Goal: Browse casually: Explore the website without a specific task or goal

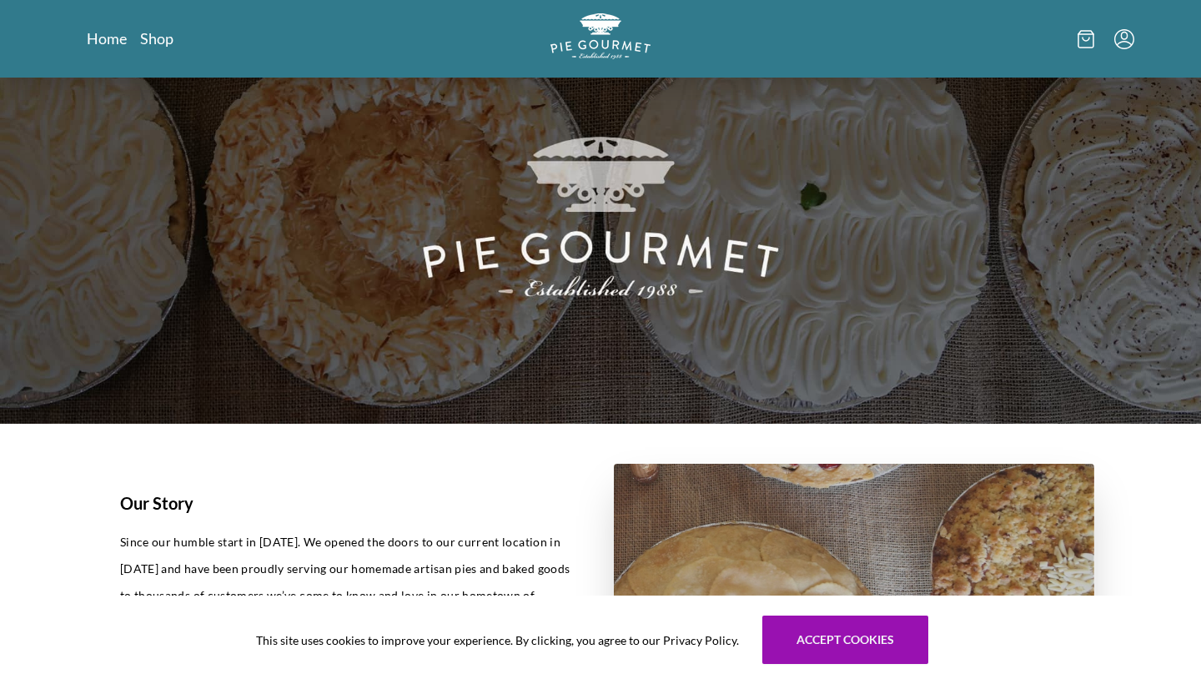
scroll to position [80, 0]
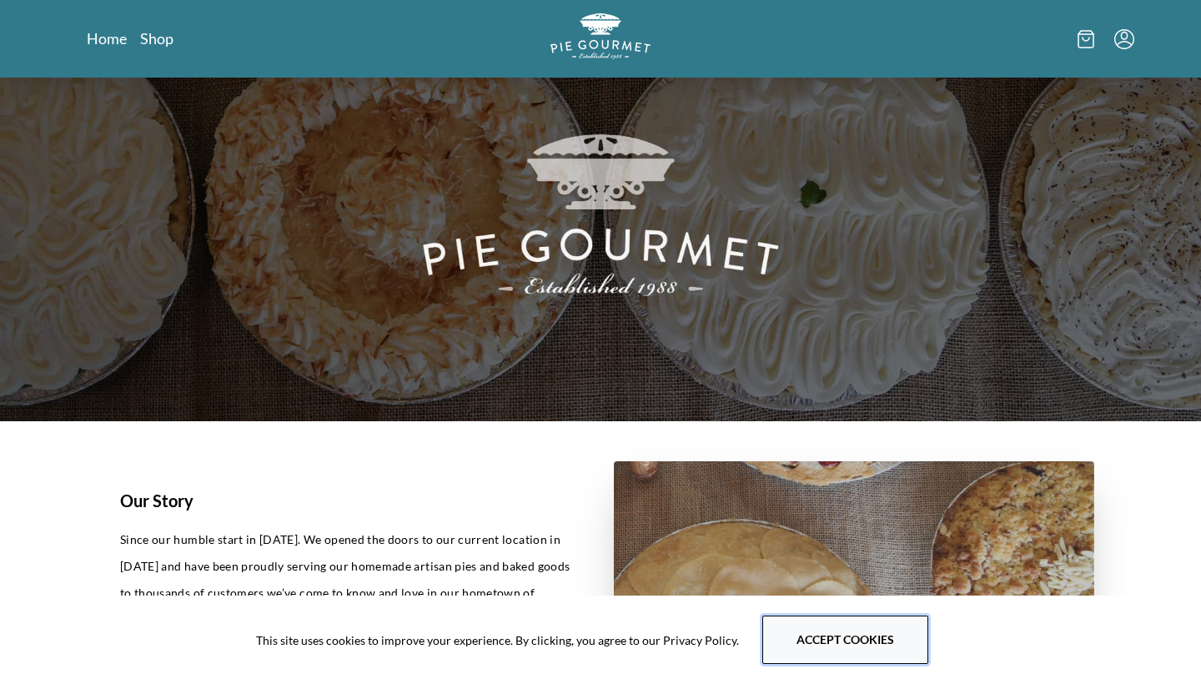
click at [803, 623] on button "Accept cookies" at bounding box center [845, 639] width 166 height 48
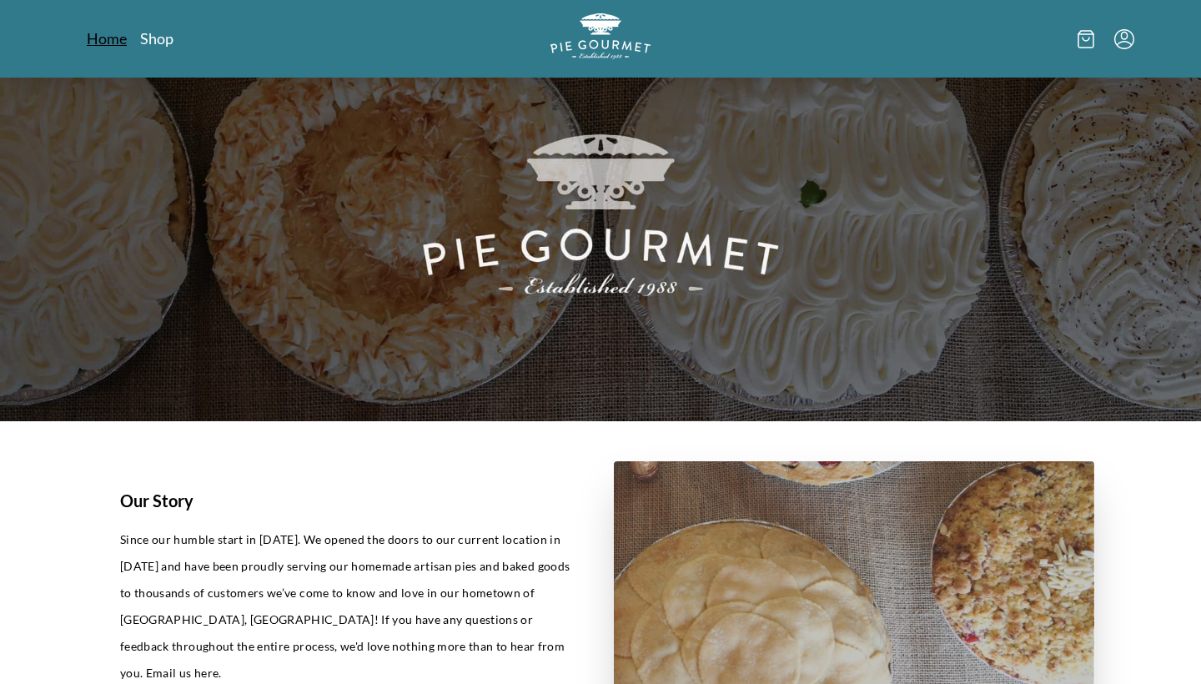
click at [113, 40] on link "Home" at bounding box center [107, 38] width 40 height 20
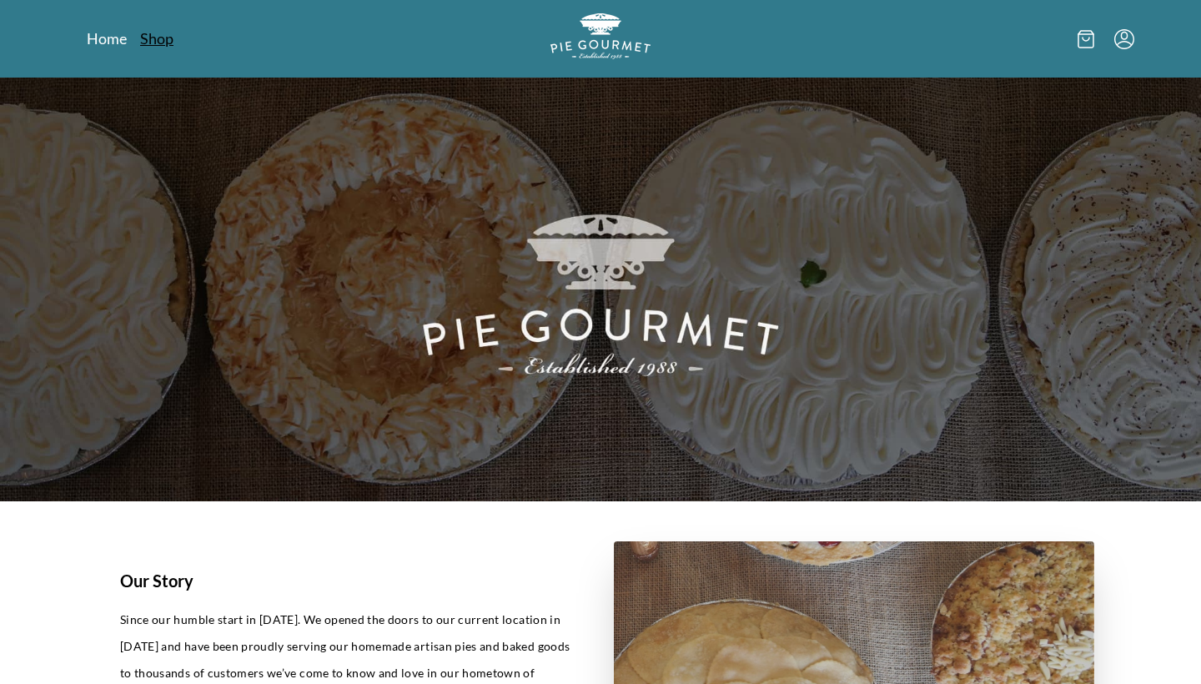
click at [162, 41] on link "Shop" at bounding box center [156, 38] width 33 height 20
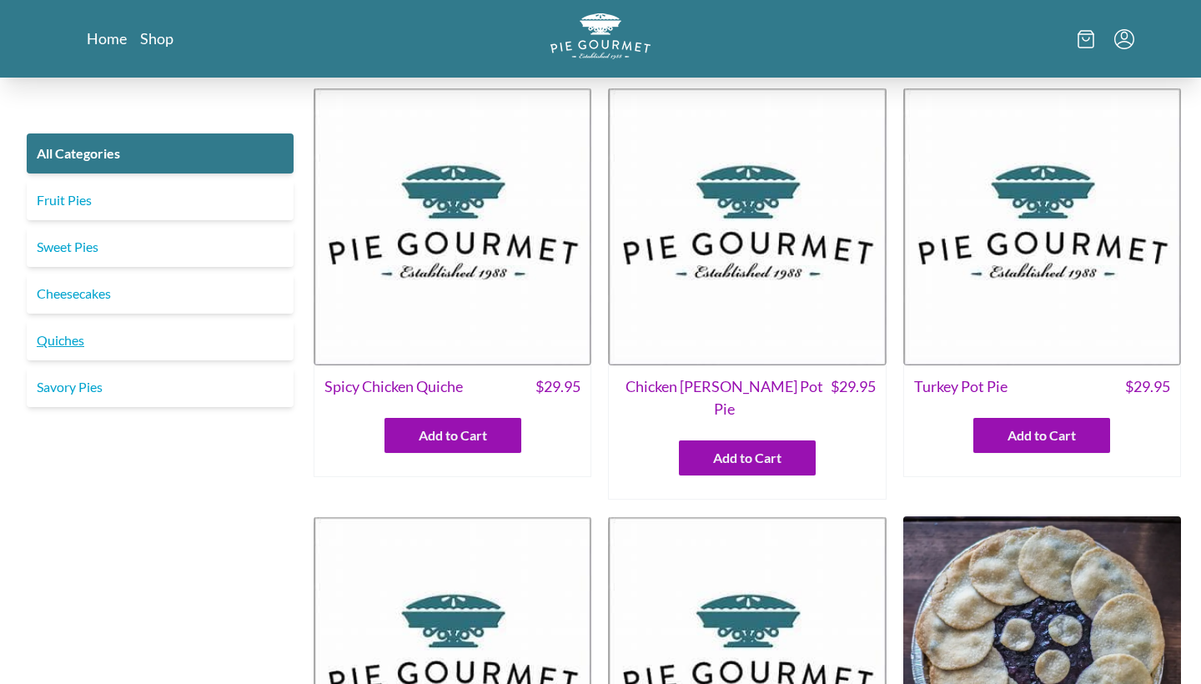
click at [69, 335] on link "Quiches" at bounding box center [160, 340] width 267 height 40
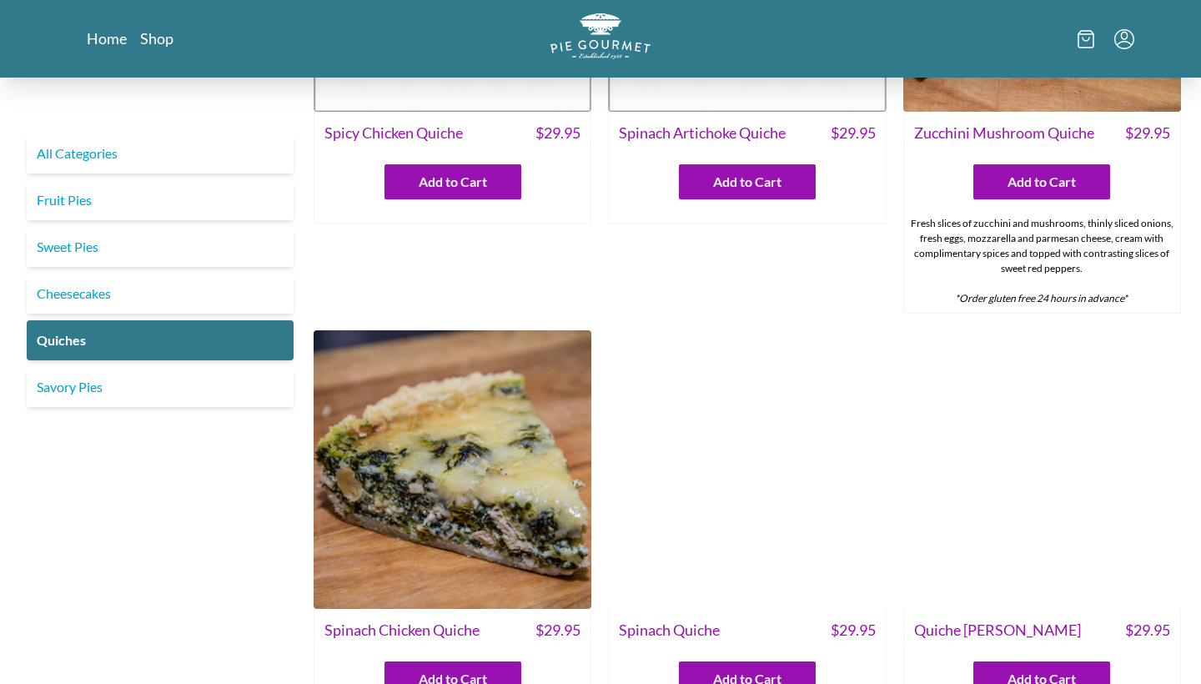
scroll to position [263, 0]
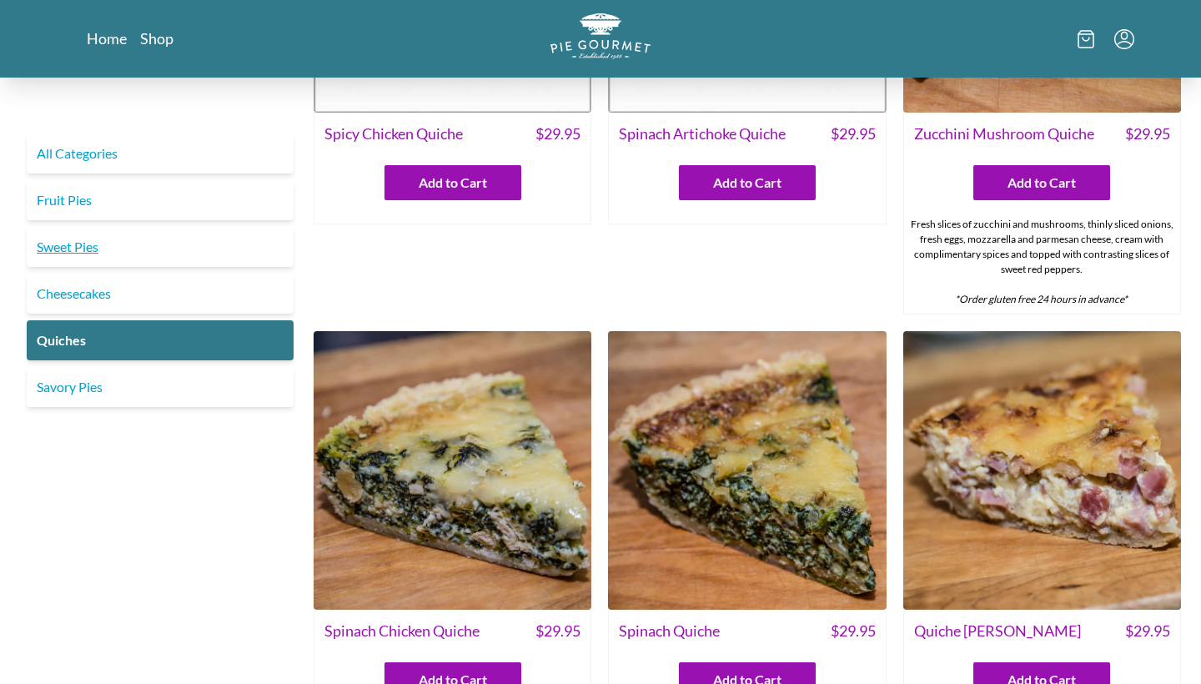
click at [75, 245] on link "Sweet Pies" at bounding box center [160, 247] width 267 height 40
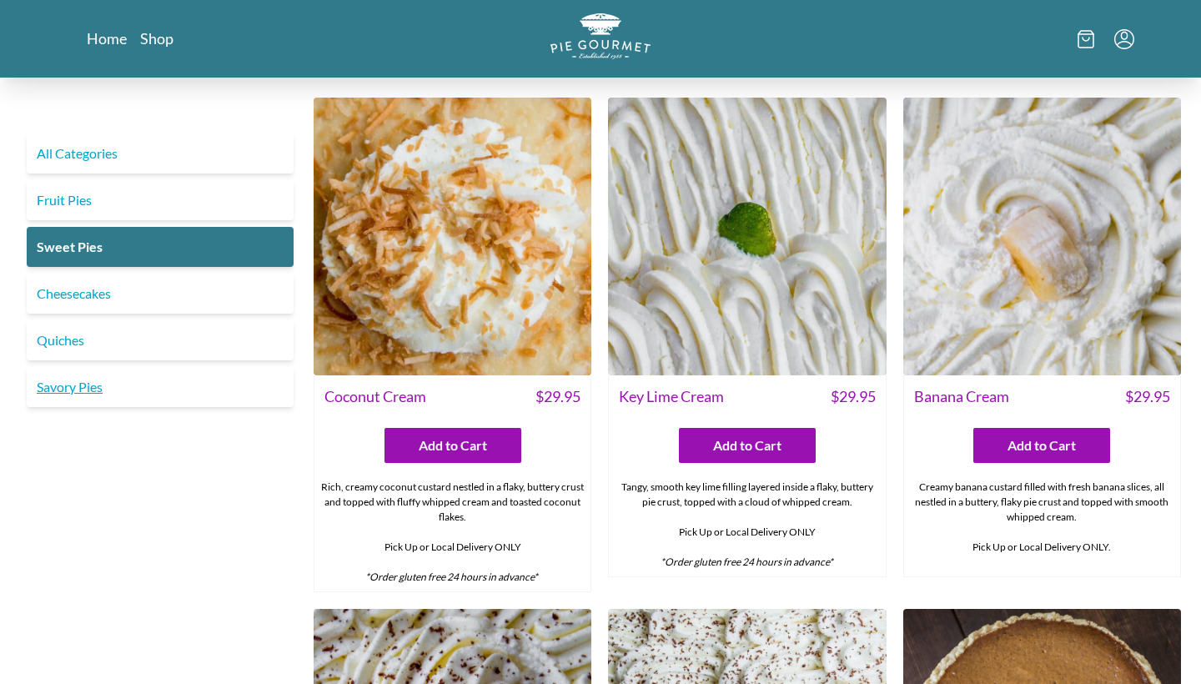
click at [86, 382] on link "Savory Pies" at bounding box center [160, 387] width 267 height 40
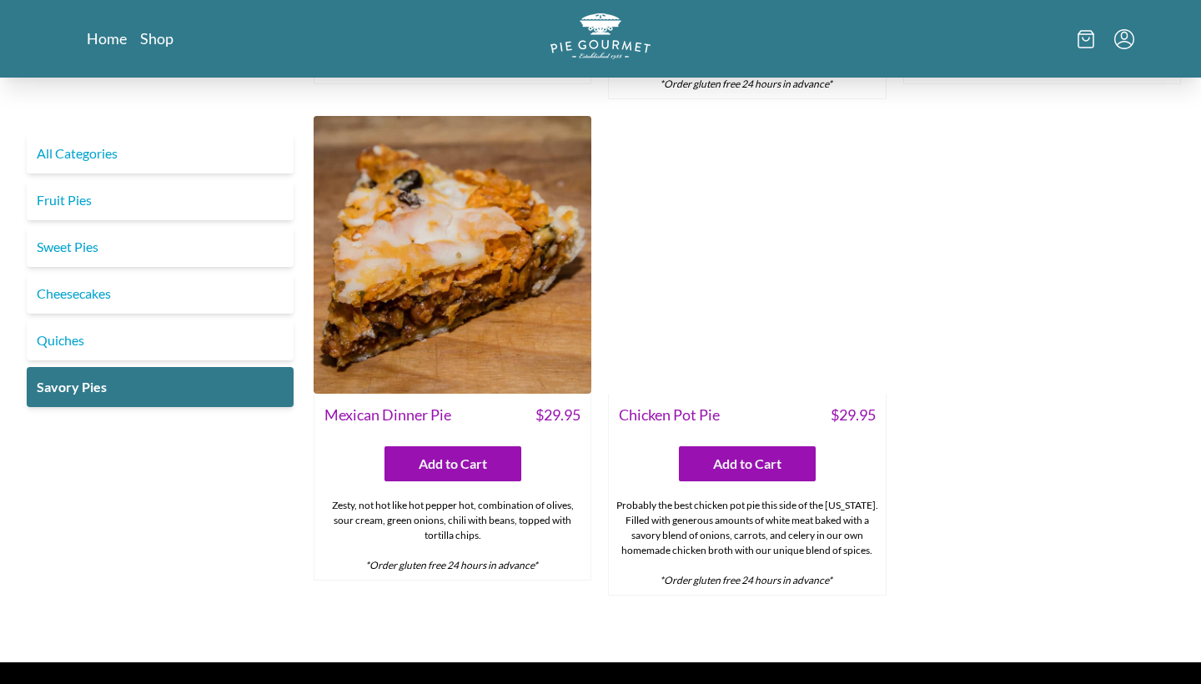
scroll to position [913, 0]
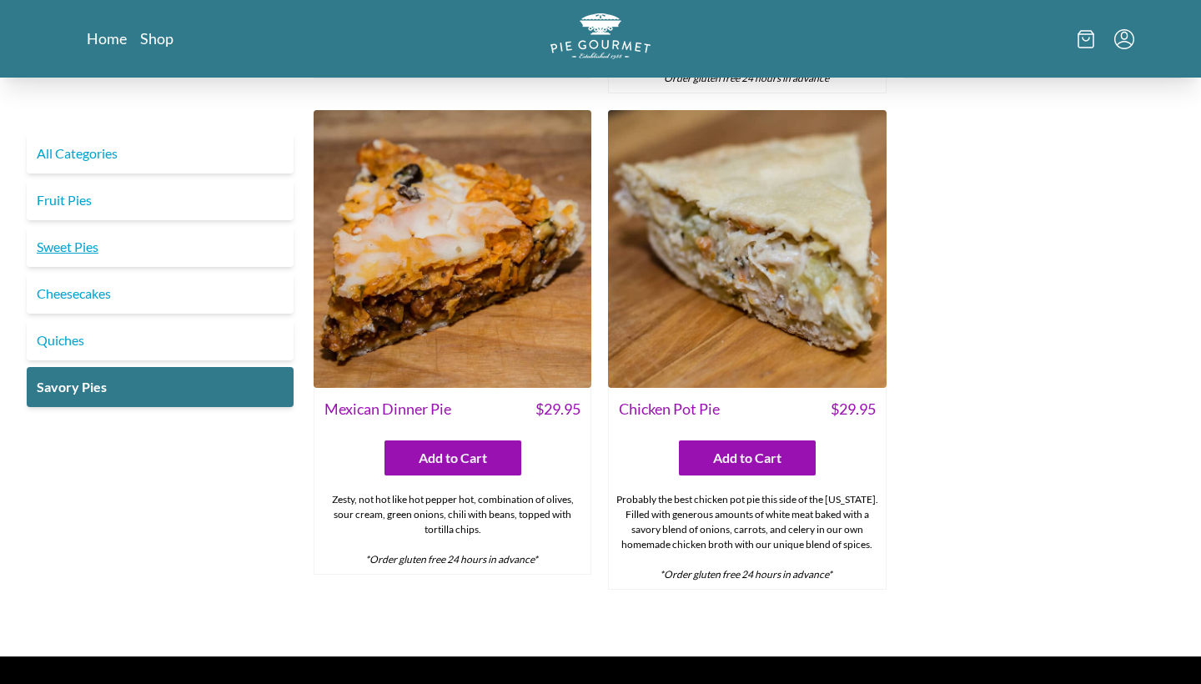
click at [78, 250] on link "Sweet Pies" at bounding box center [160, 247] width 267 height 40
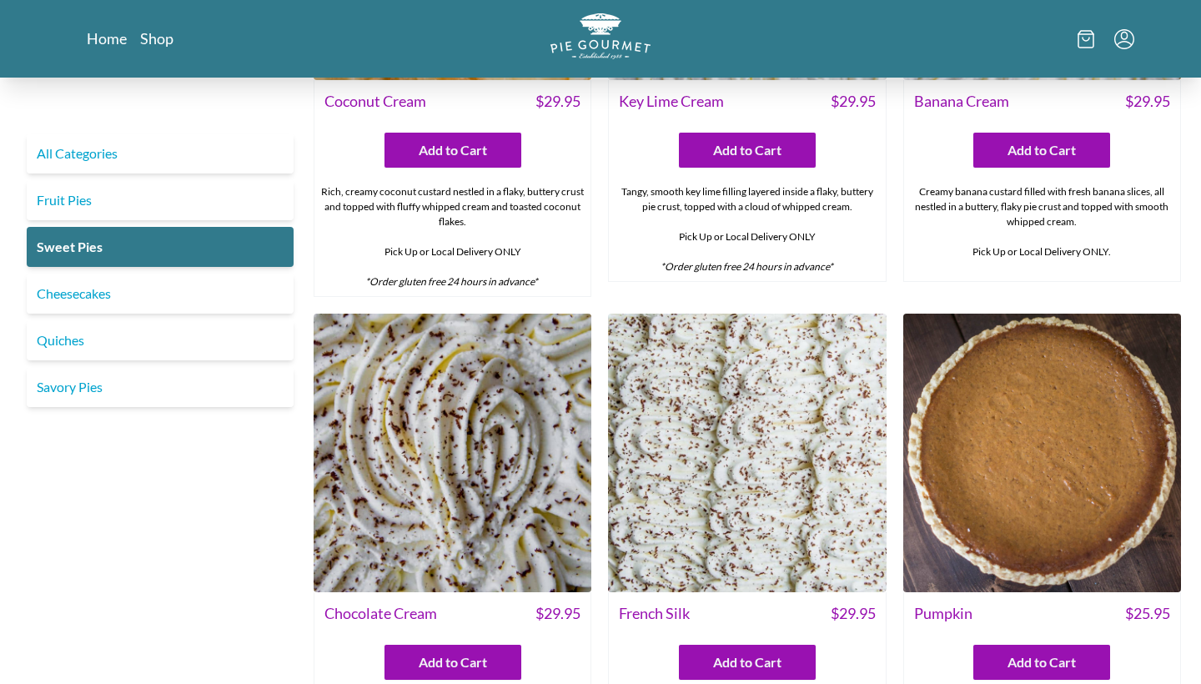
scroll to position [178, 0]
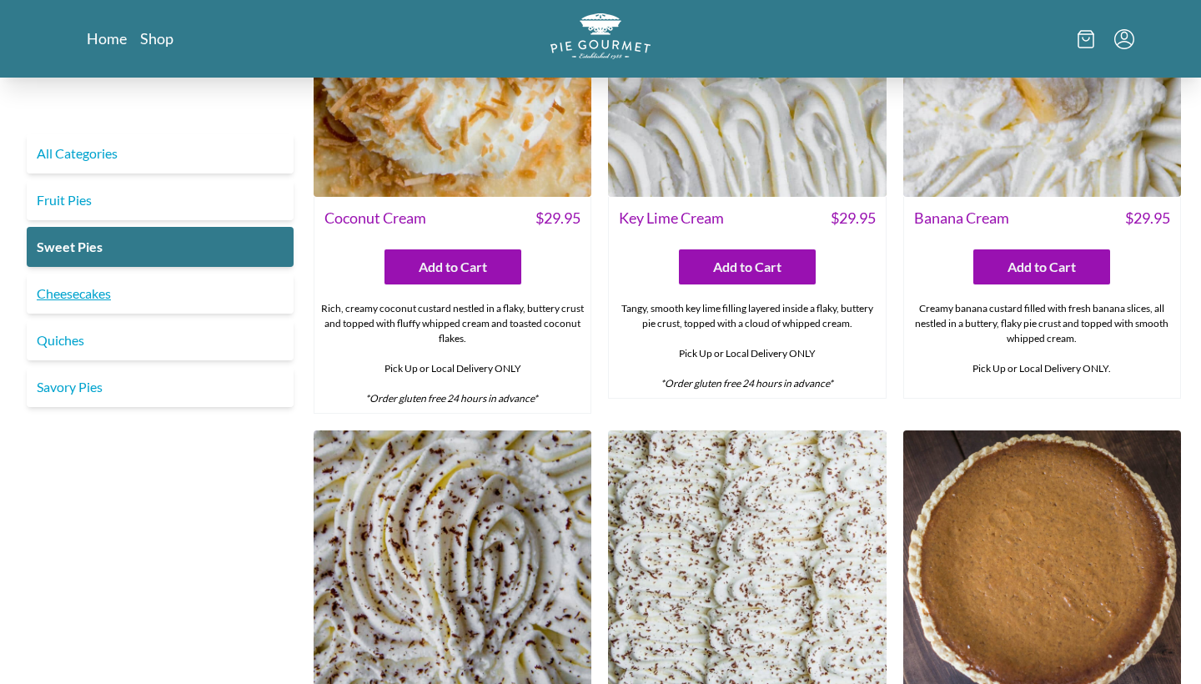
click at [81, 299] on link "Cheesecakes" at bounding box center [160, 294] width 267 height 40
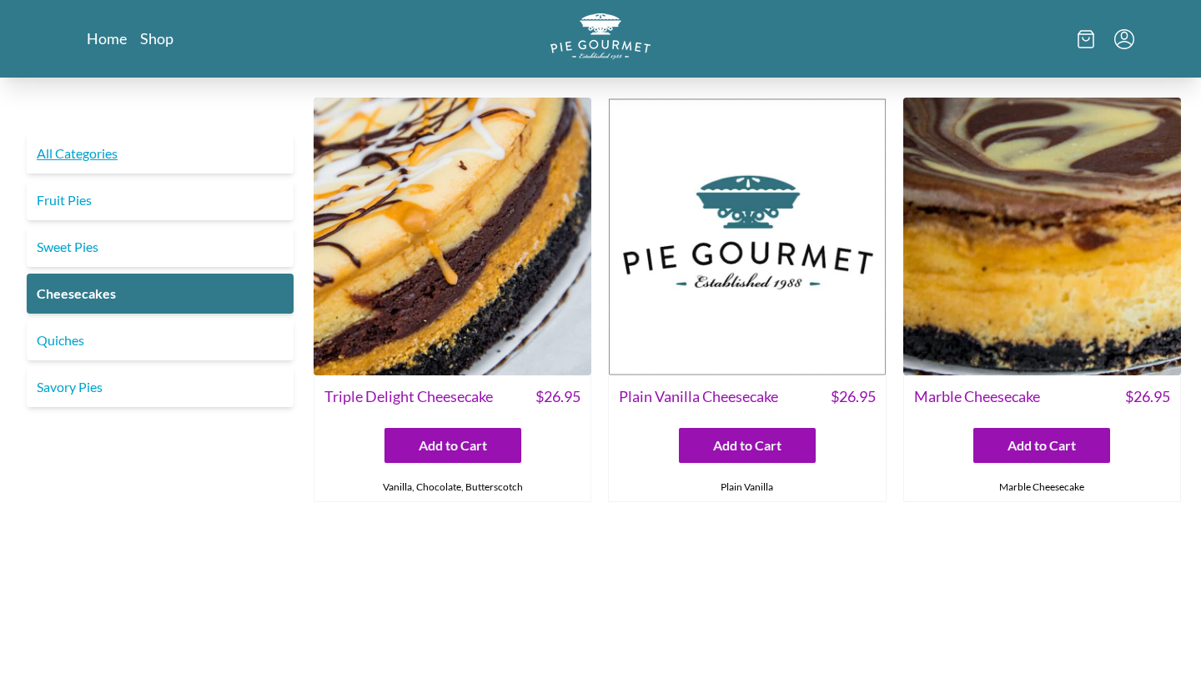
click at [90, 153] on link "All Categories" at bounding box center [160, 153] width 267 height 40
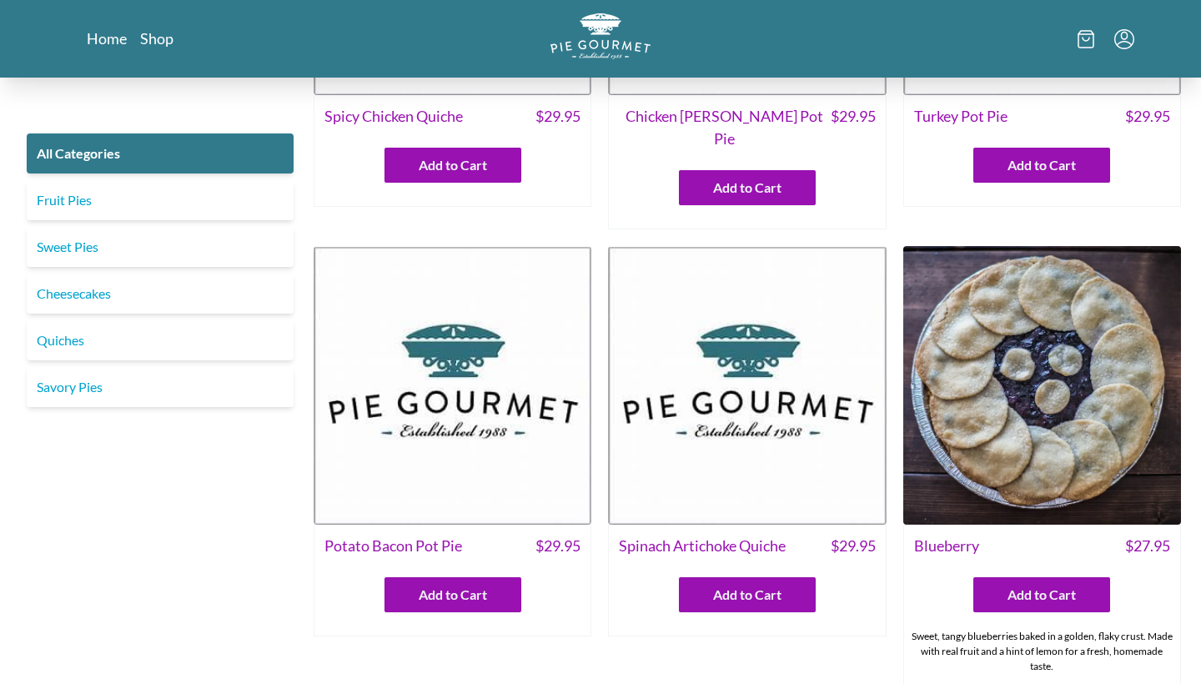
scroll to position [274, 0]
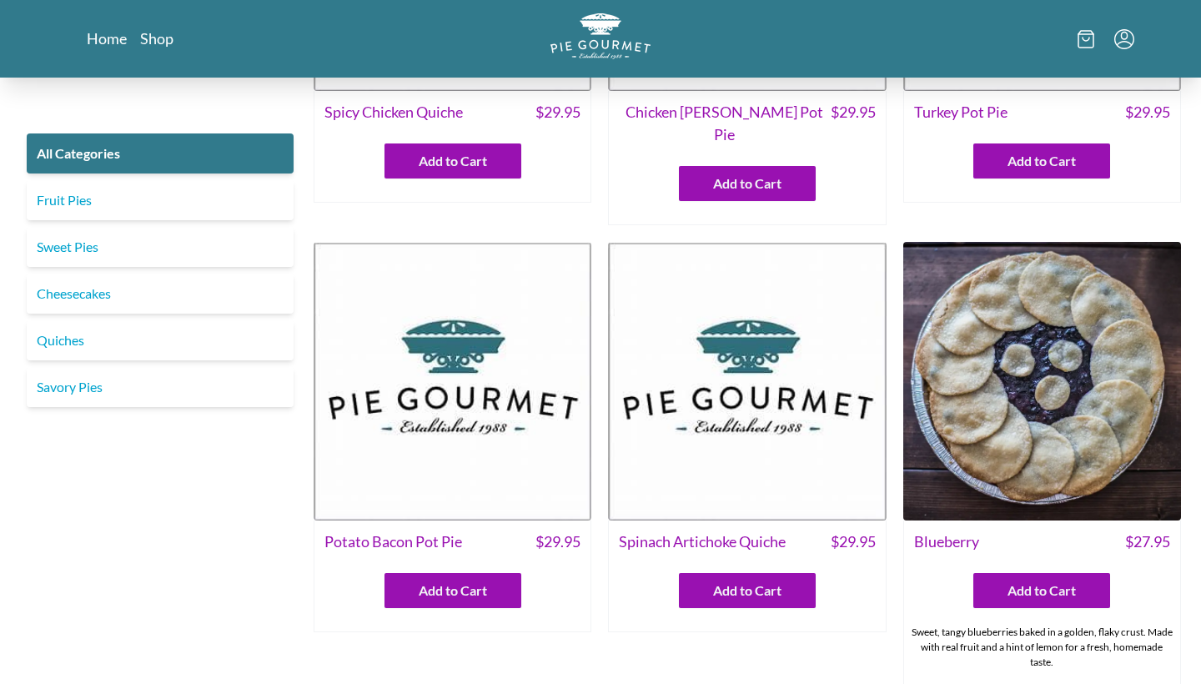
click at [714, 350] on img at bounding box center [747, 381] width 278 height 278
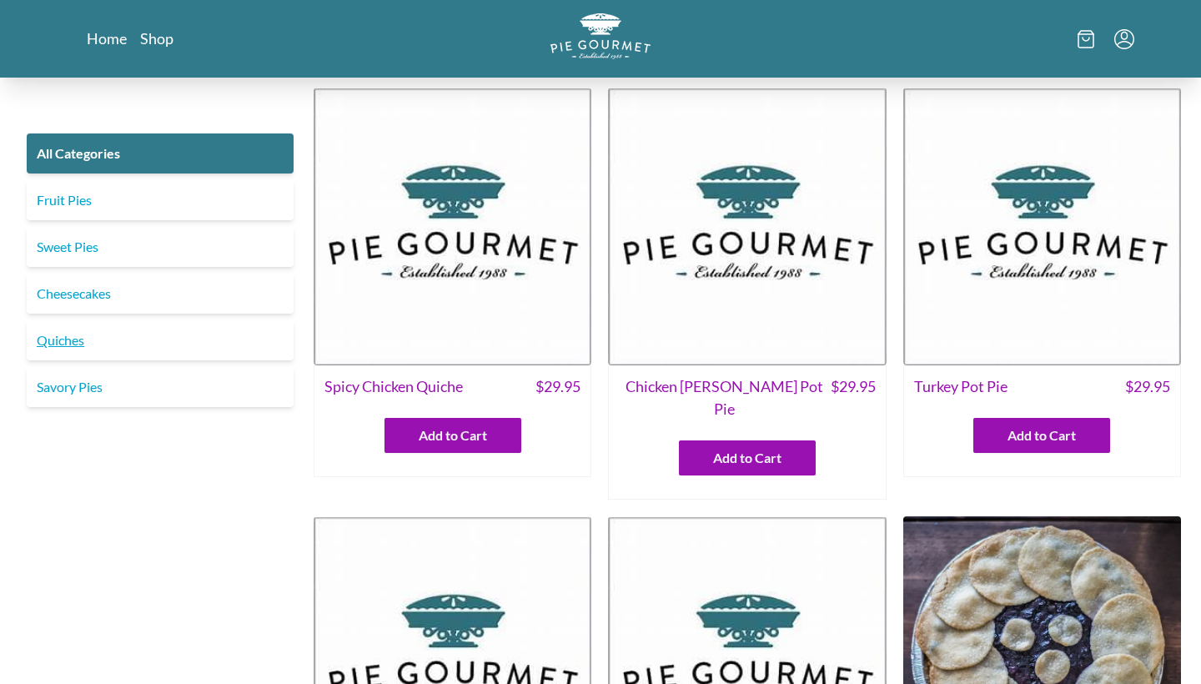
click at [75, 344] on link "Quiches" at bounding box center [160, 340] width 267 height 40
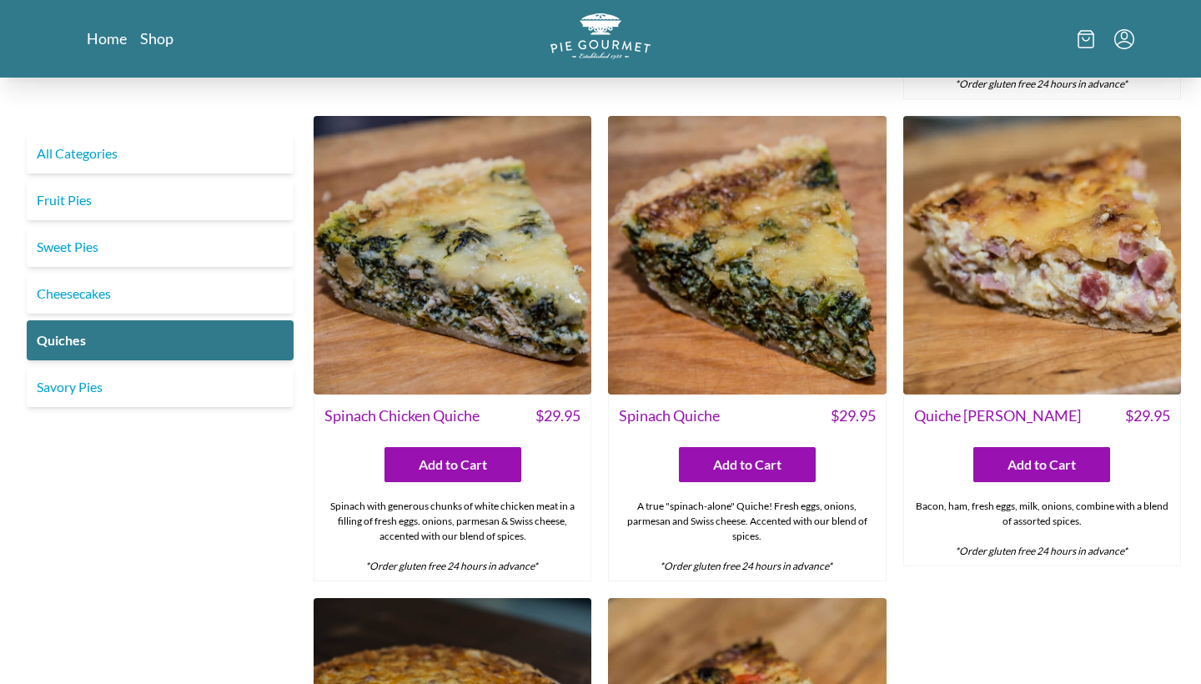
scroll to position [477, 0]
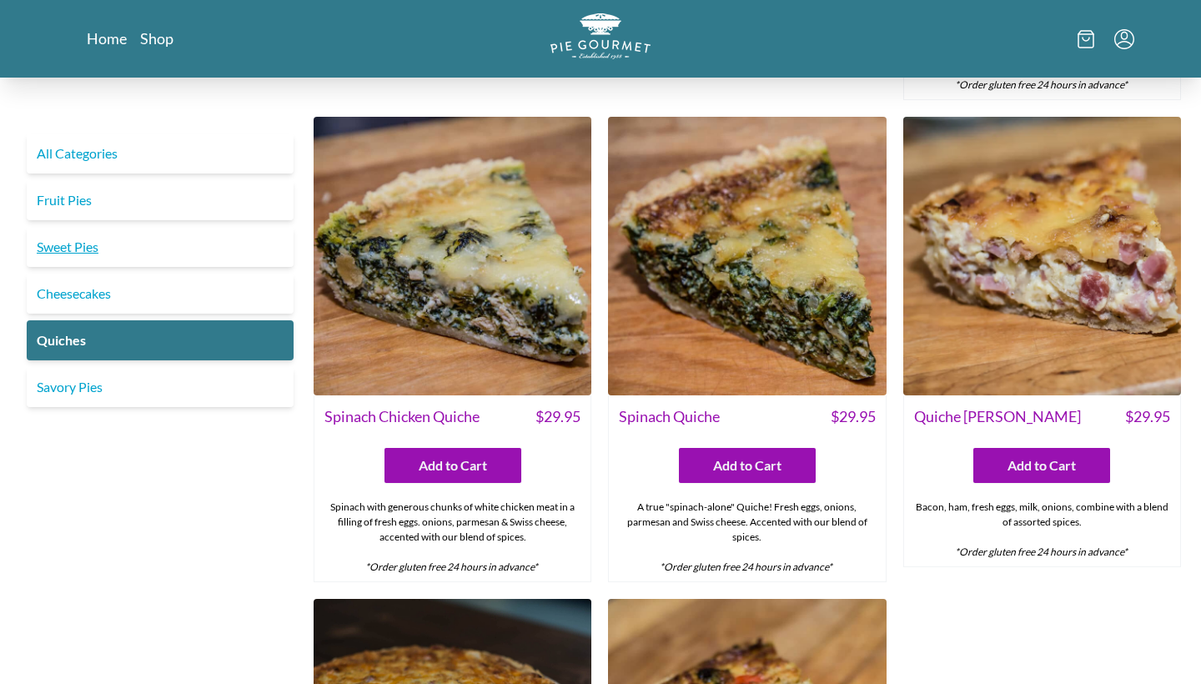
click at [85, 242] on link "Sweet Pies" at bounding box center [160, 247] width 267 height 40
